Goal: Use online tool/utility: Utilize a website feature to perform a specific function

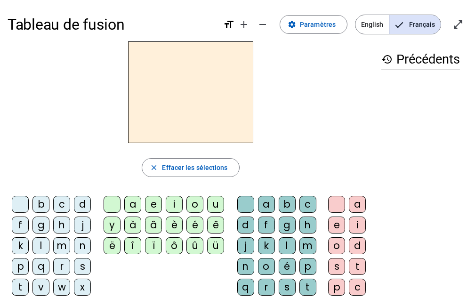
click at [20, 287] on div "t" at bounding box center [20, 287] width 17 height 17
click at [134, 204] on div "a" at bounding box center [132, 204] width 17 height 17
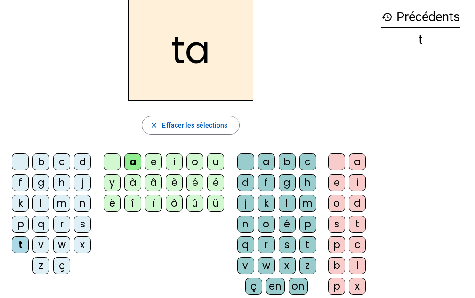
scroll to position [52, 0]
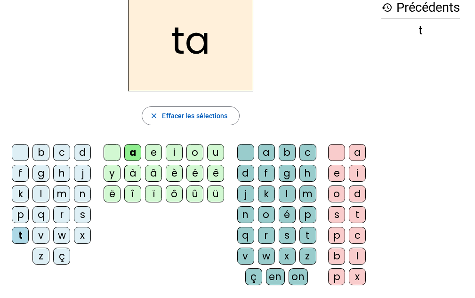
click at [305, 153] on div "c" at bounding box center [307, 152] width 17 height 17
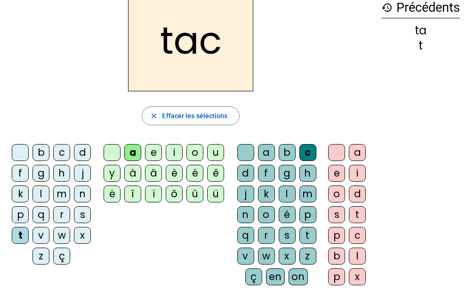
click at [337, 195] on div "o" at bounding box center [336, 193] width 17 height 17
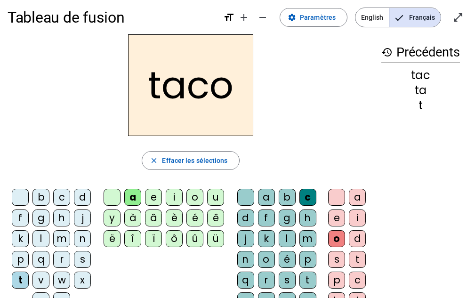
scroll to position [3, 0]
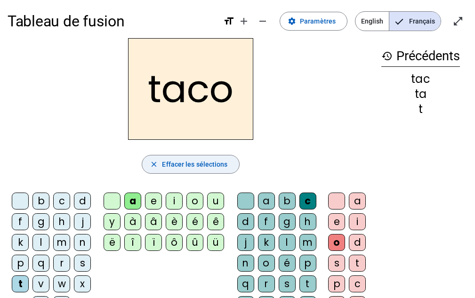
click at [218, 166] on span "Effacer les sélections" at bounding box center [194, 164] width 65 height 11
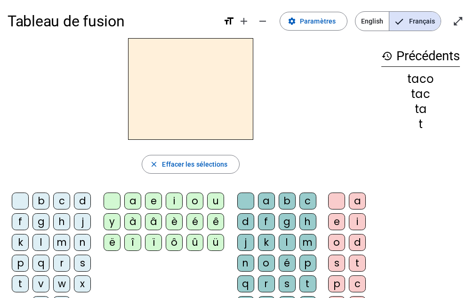
click at [21, 283] on div "t" at bounding box center [20, 283] width 17 height 17
click at [134, 200] on div "a" at bounding box center [132, 200] width 17 height 17
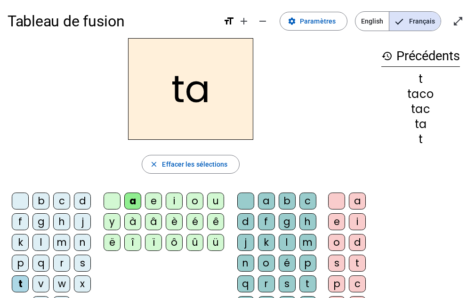
click at [301, 201] on div "c" at bounding box center [307, 200] width 17 height 17
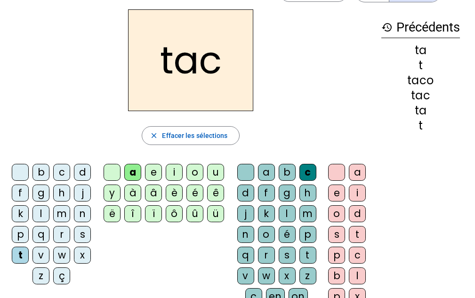
scroll to position [50, 0]
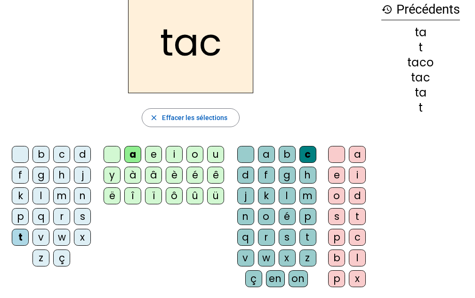
click at [43, 193] on div "l" at bounding box center [40, 195] width 17 height 17
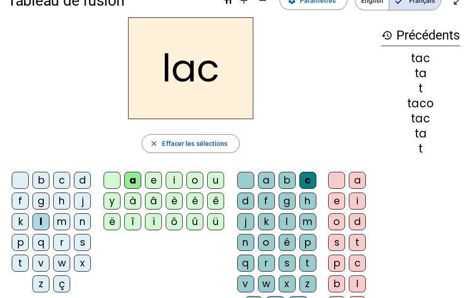
scroll to position [0, 0]
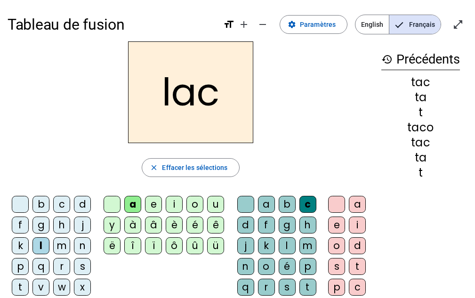
click at [307, 206] on div "c" at bounding box center [307, 204] width 17 height 17
click at [304, 209] on div "c" at bounding box center [307, 204] width 17 height 17
click at [307, 205] on div "c" at bounding box center [307, 204] width 17 height 17
click at [244, 205] on div at bounding box center [245, 204] width 17 height 17
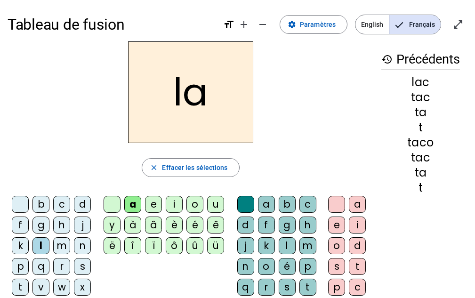
click at [40, 242] on div "l" at bounding box center [40, 245] width 17 height 17
click at [62, 245] on div "m" at bounding box center [61, 245] width 17 height 17
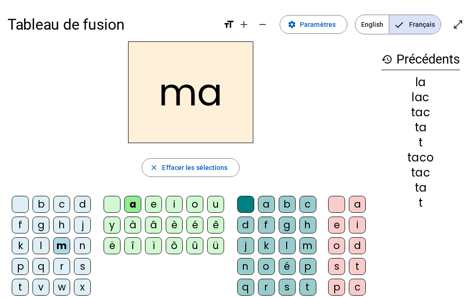
click at [62, 244] on div "m" at bounding box center [61, 245] width 17 height 17
click at [192, 98] on h2 "ma" at bounding box center [190, 92] width 125 height 102
click at [135, 203] on div "a" at bounding box center [132, 204] width 17 height 17
click at [132, 206] on div "a" at bounding box center [132, 204] width 17 height 17
click at [116, 204] on div at bounding box center [112, 204] width 17 height 17
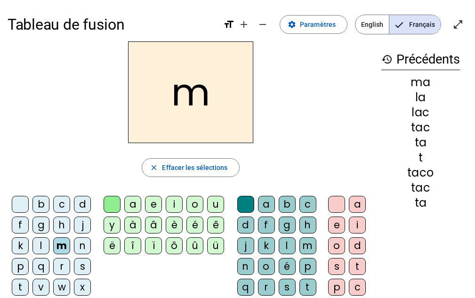
click at [157, 205] on div "e" at bounding box center [153, 204] width 17 height 17
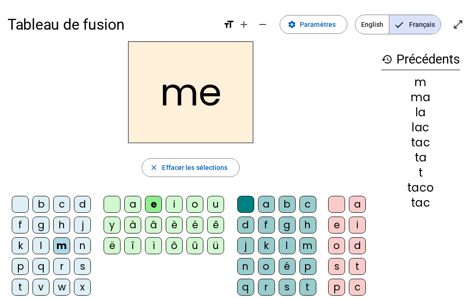
click at [61, 244] on div "m" at bounding box center [61, 245] width 17 height 17
click at [246, 226] on div "d" at bounding box center [245, 224] width 17 height 17
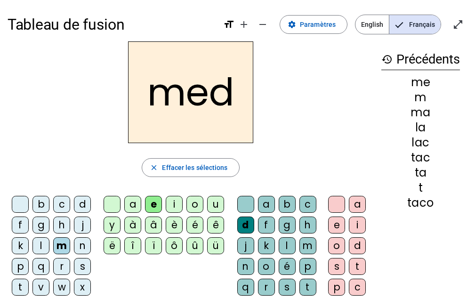
click at [246, 208] on div at bounding box center [245, 204] width 17 height 17
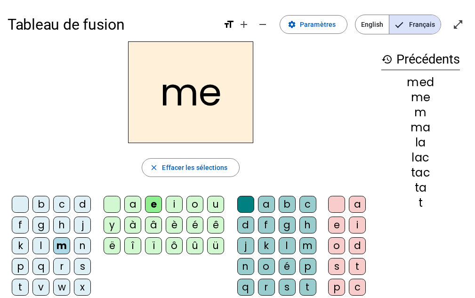
click at [83, 203] on div "d" at bounding box center [82, 204] width 17 height 17
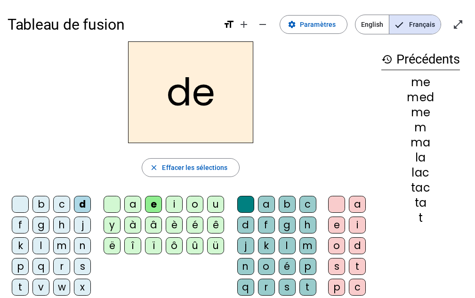
click at [17, 204] on div at bounding box center [20, 204] width 17 height 17
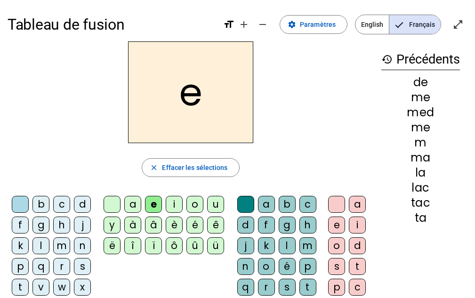
click at [80, 224] on div "j" at bounding box center [82, 224] width 17 height 17
